Goal: Find specific page/section: Find specific page/section

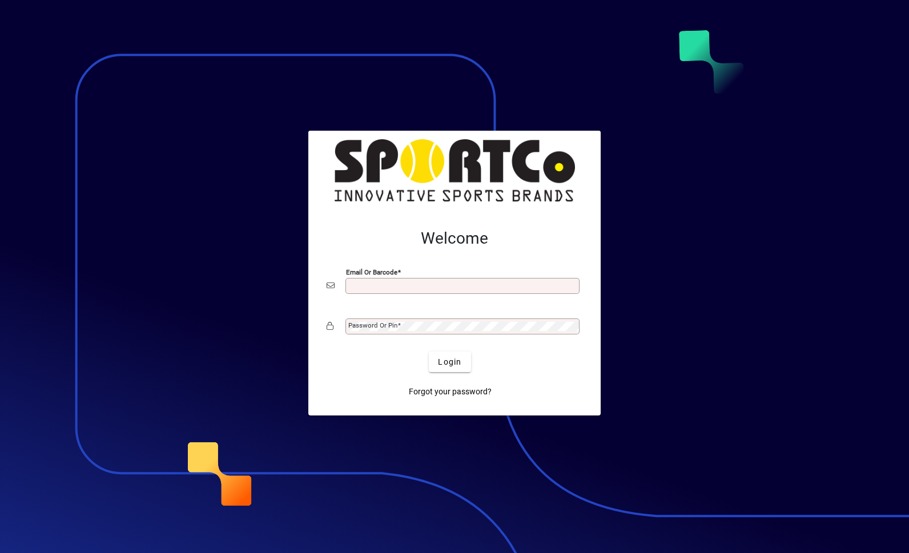
scroll to position [148, 0]
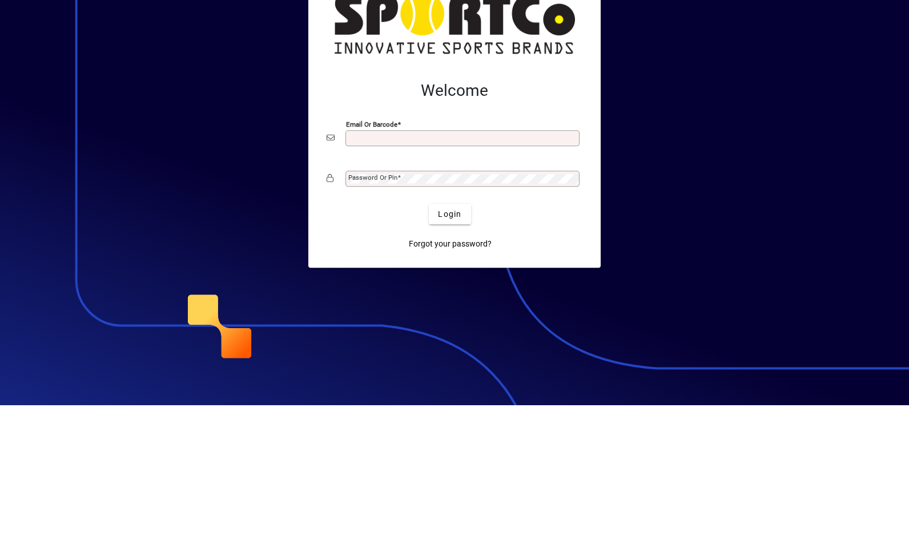
type input "**********"
click at [450, 352] on button "Login" at bounding box center [450, 362] width 42 height 21
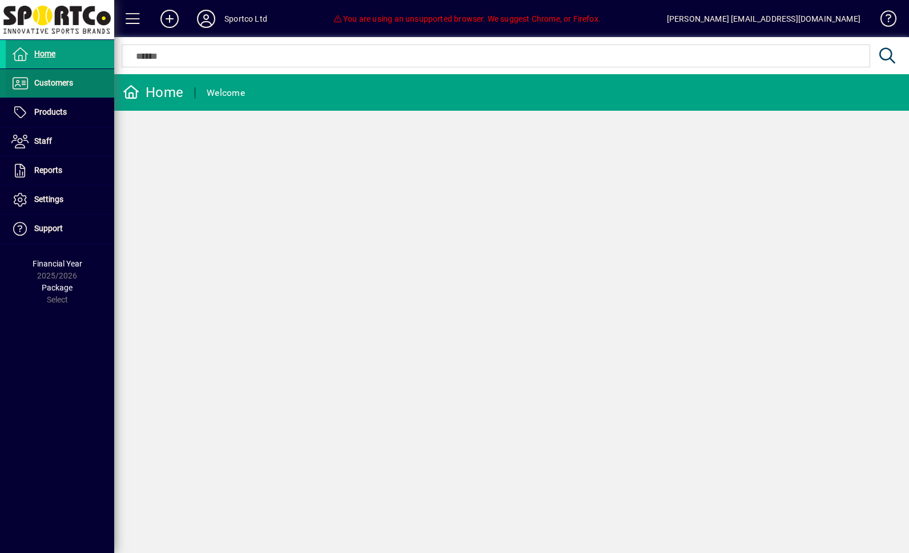
click at [46, 82] on span "Customers" at bounding box center [53, 82] width 39 height 9
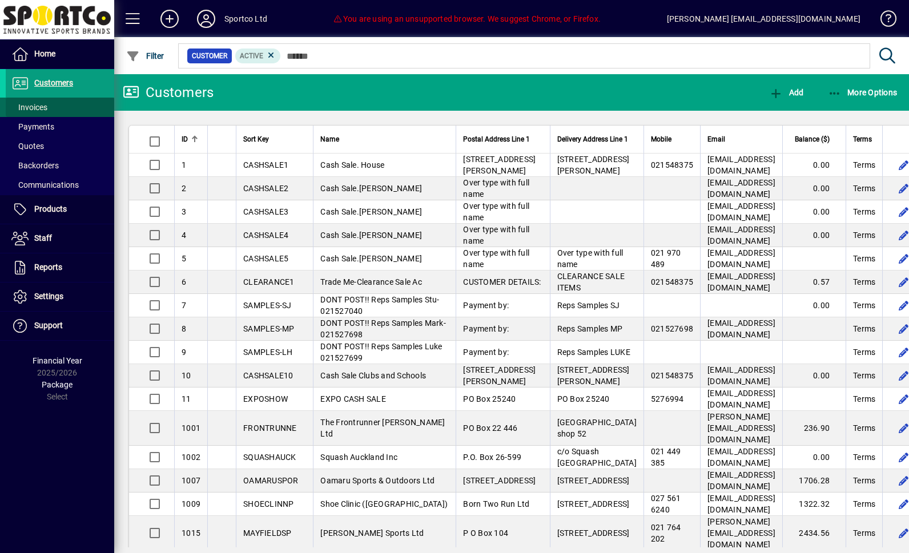
click at [27, 110] on span "Invoices" at bounding box center [29, 107] width 36 height 9
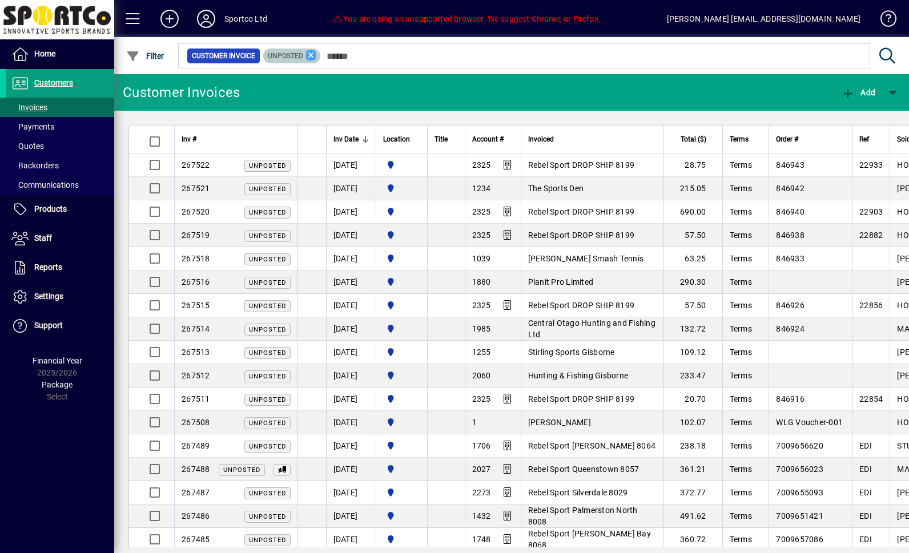
click at [316, 54] on icon at bounding box center [311, 55] width 10 height 10
